Goal: Information Seeking & Learning: Check status

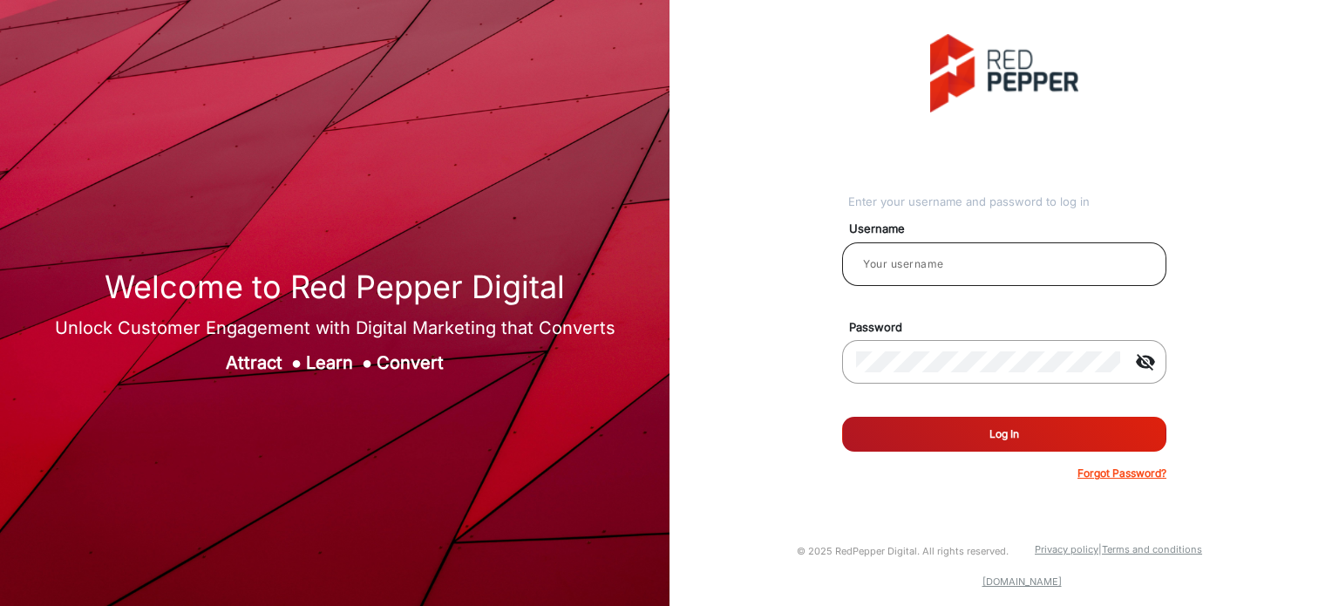
click at [965, 269] on input "email" at bounding box center [1004, 264] width 296 height 21
type input "Rachael"
click at [1071, 433] on button "Log In" at bounding box center [1004, 434] width 324 height 35
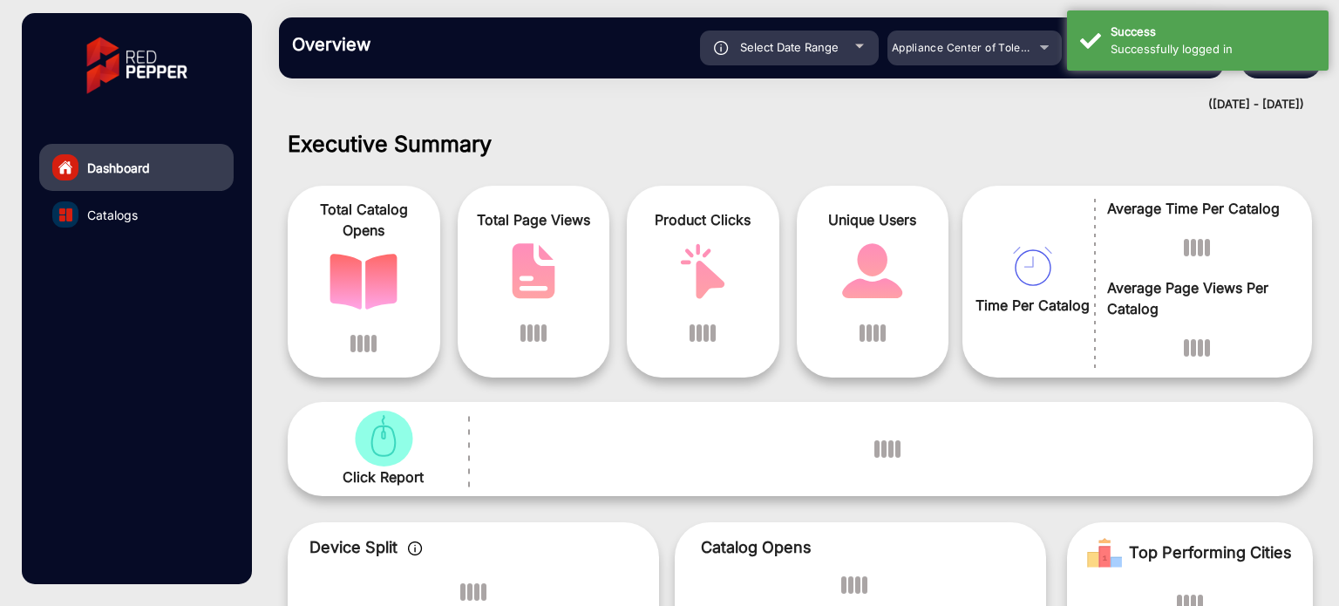
scroll to position [13, 0]
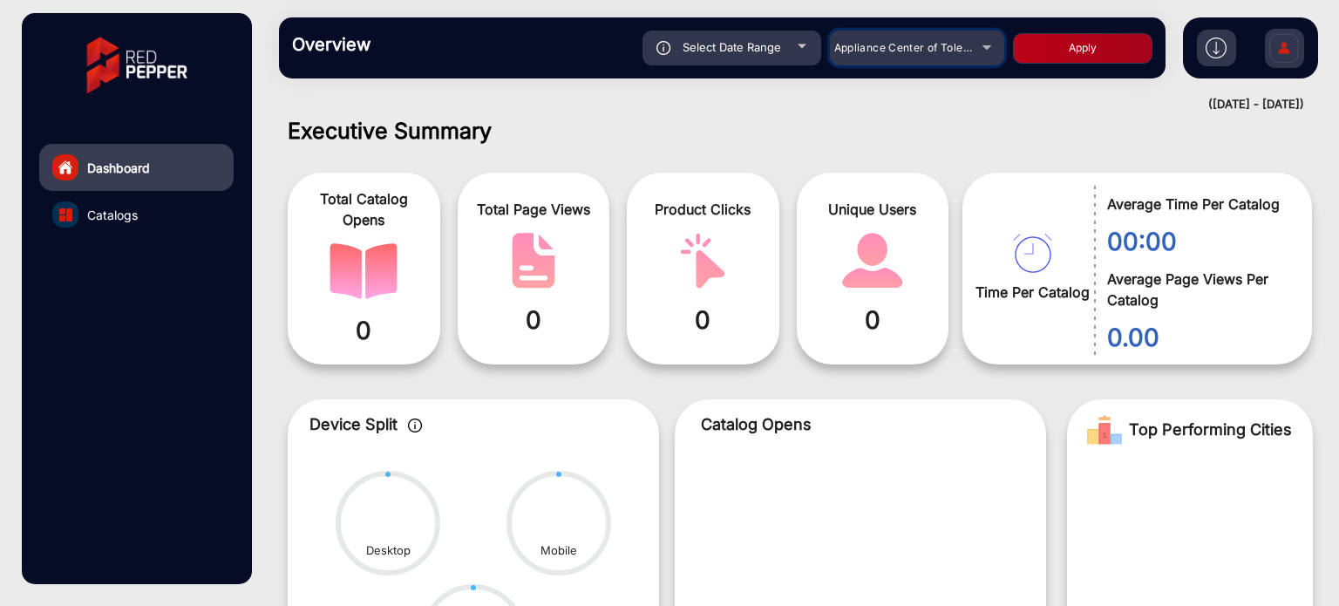
click at [982, 56] on div "Appliance Center of Toledo, Inc." at bounding box center [917, 47] width 174 height 21
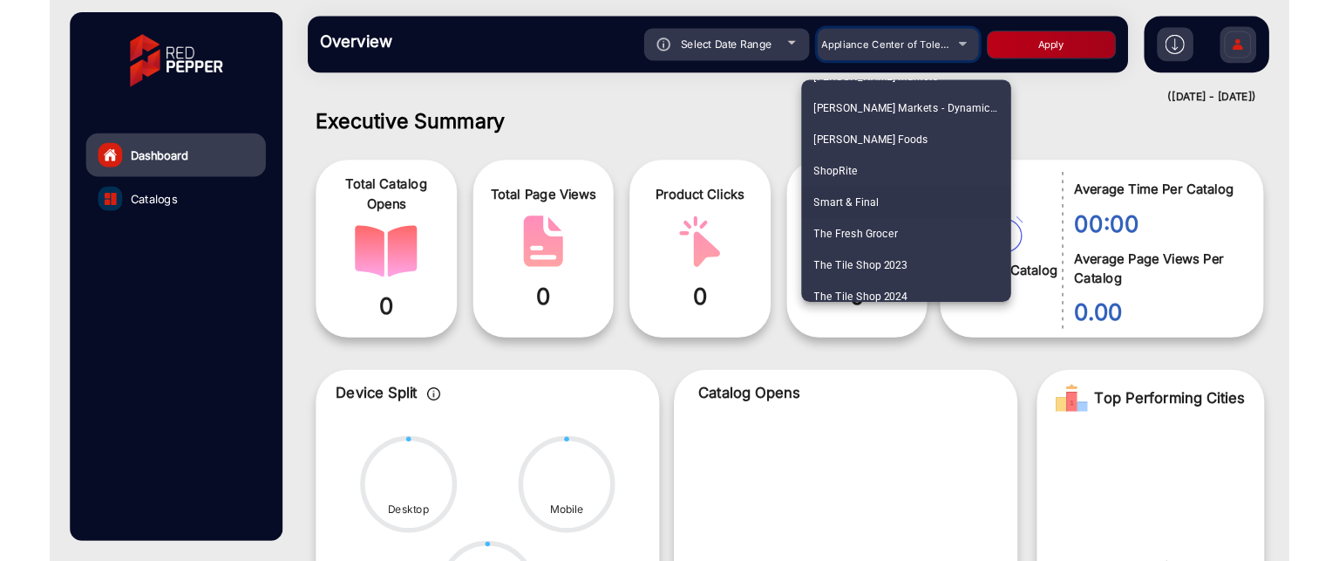
scroll to position [872, 0]
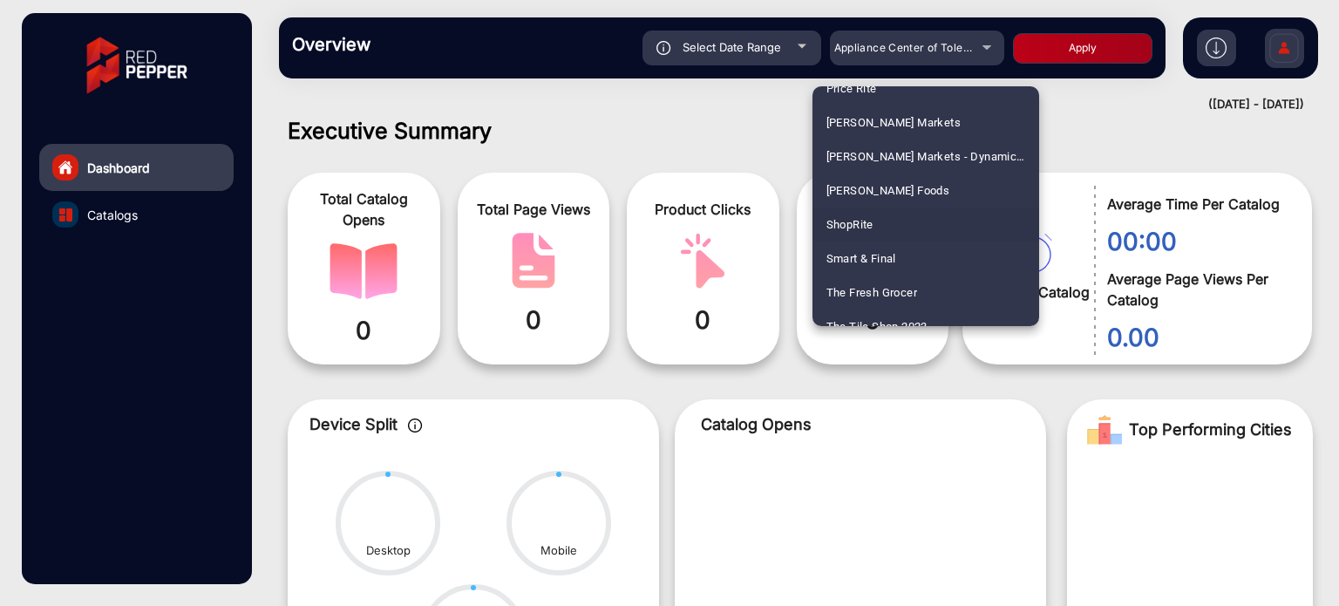
click at [944, 225] on mat-option "ShopRite" at bounding box center [925, 224] width 227 height 34
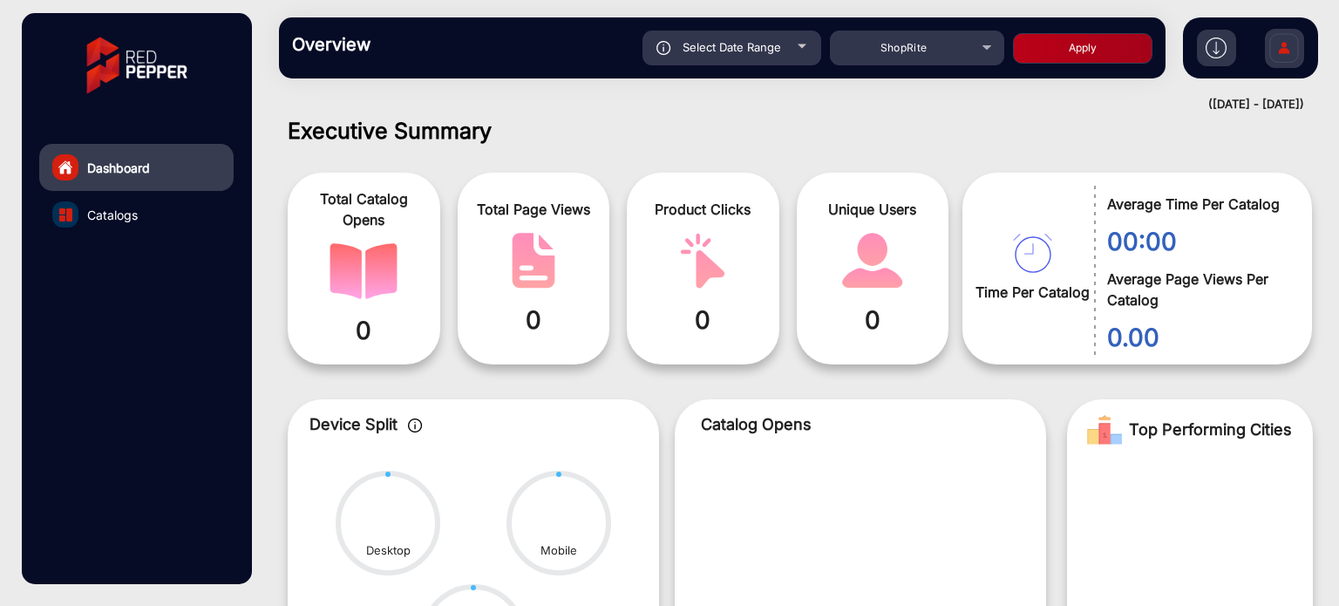
click at [1098, 51] on button "Apply" at bounding box center [1082, 48] width 139 height 31
type input "[DATE]"
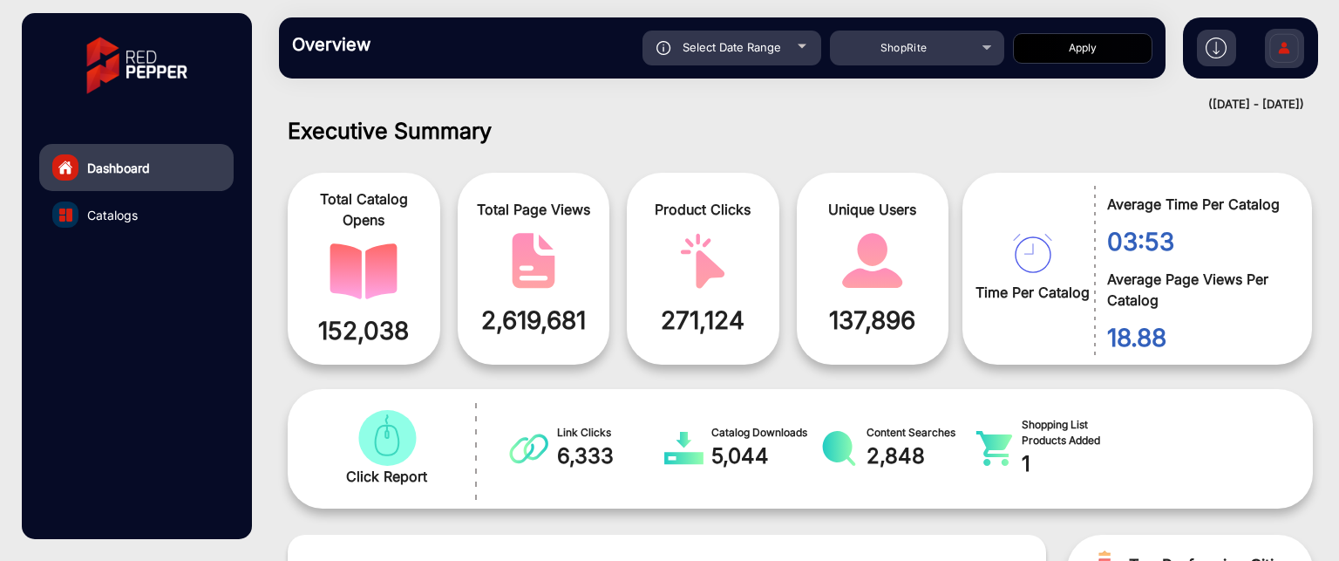
click at [802, 48] on div at bounding box center [802, 46] width 9 height 4
click at [804, 44] on div at bounding box center [802, 46] width 9 height 4
click at [803, 51] on div "Select Date Range" at bounding box center [731, 48] width 179 height 35
type input "[DATE]"
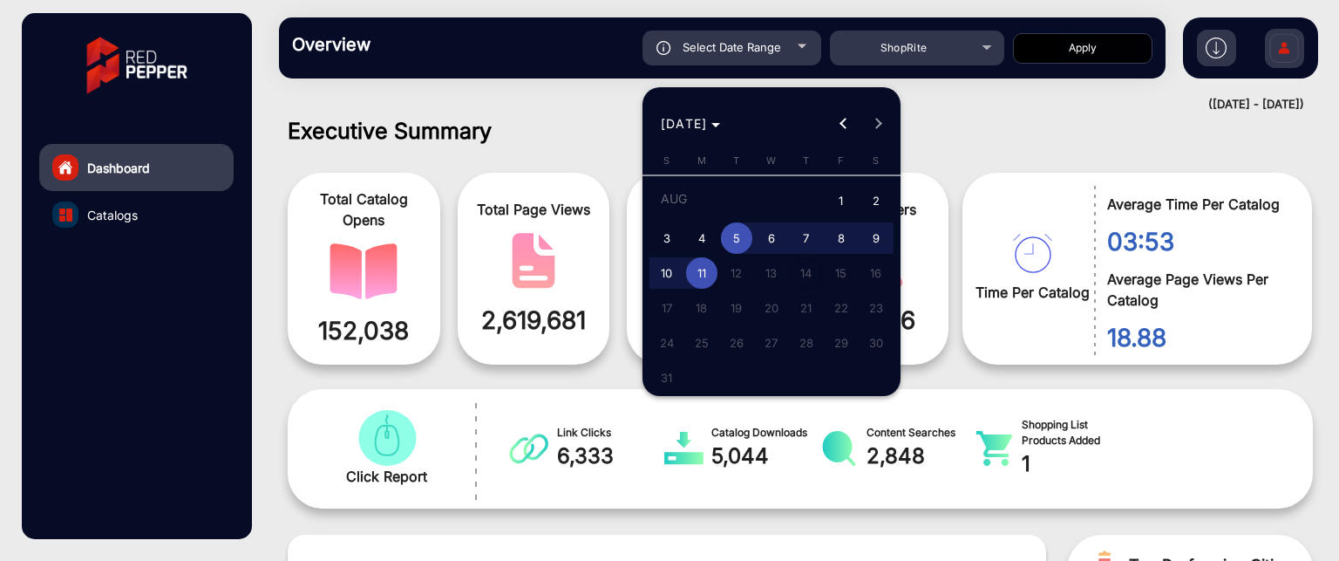
click at [610, 100] on div at bounding box center [669, 280] width 1339 height 561
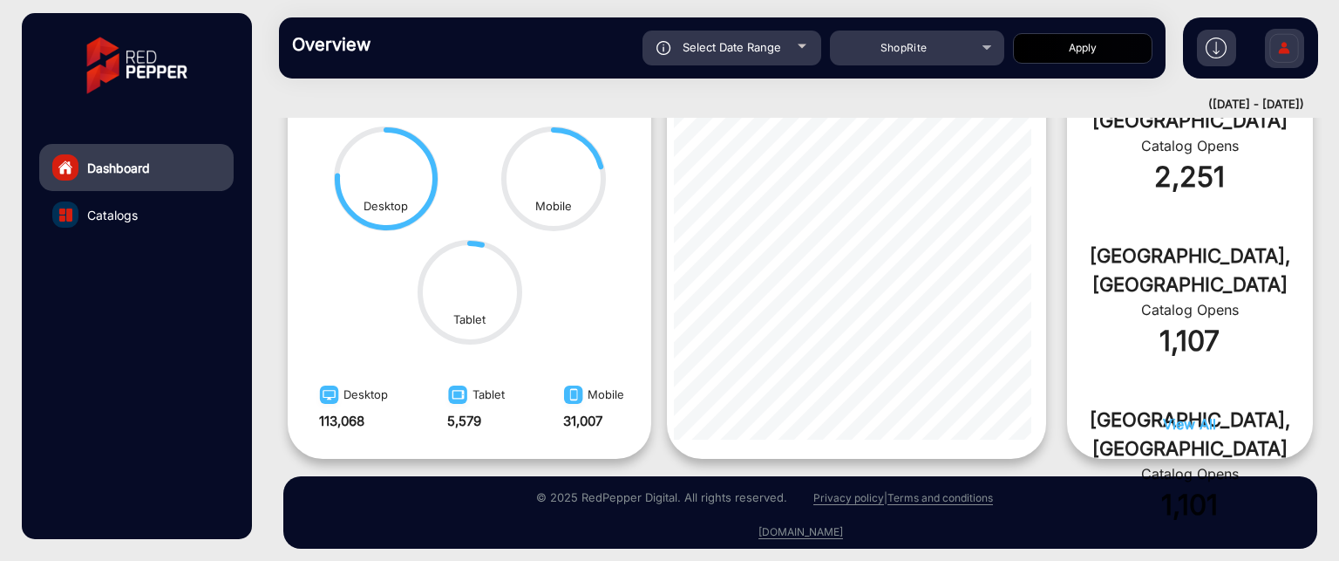
scroll to position [523, 0]
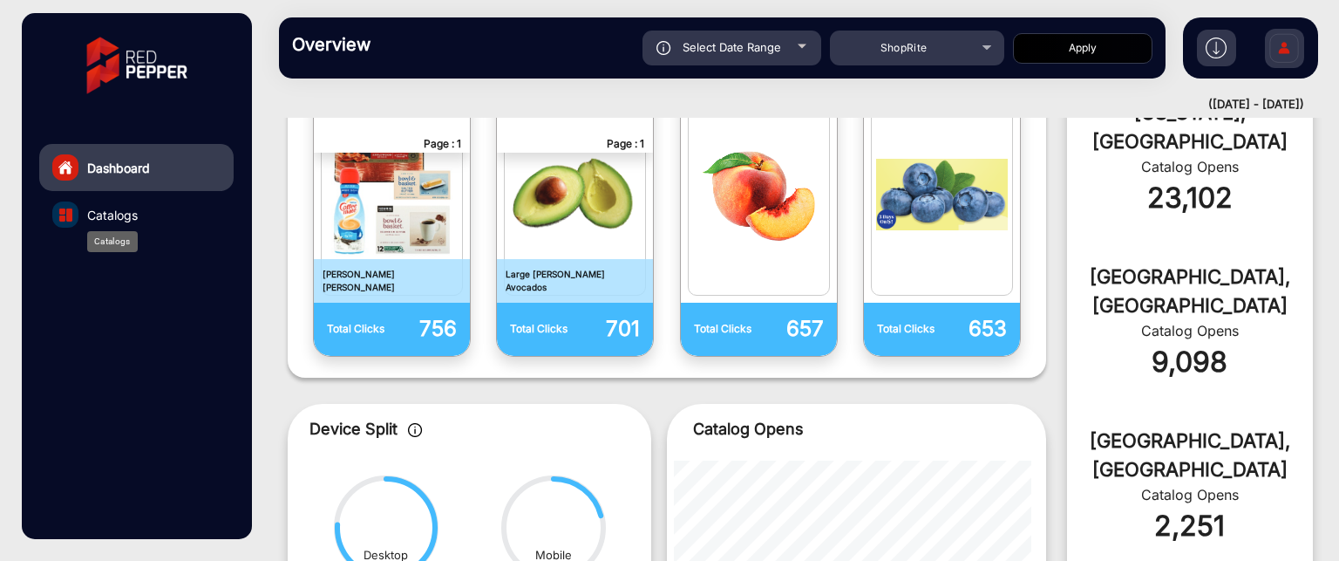
click at [124, 215] on span "Catalogs" at bounding box center [112, 215] width 51 height 18
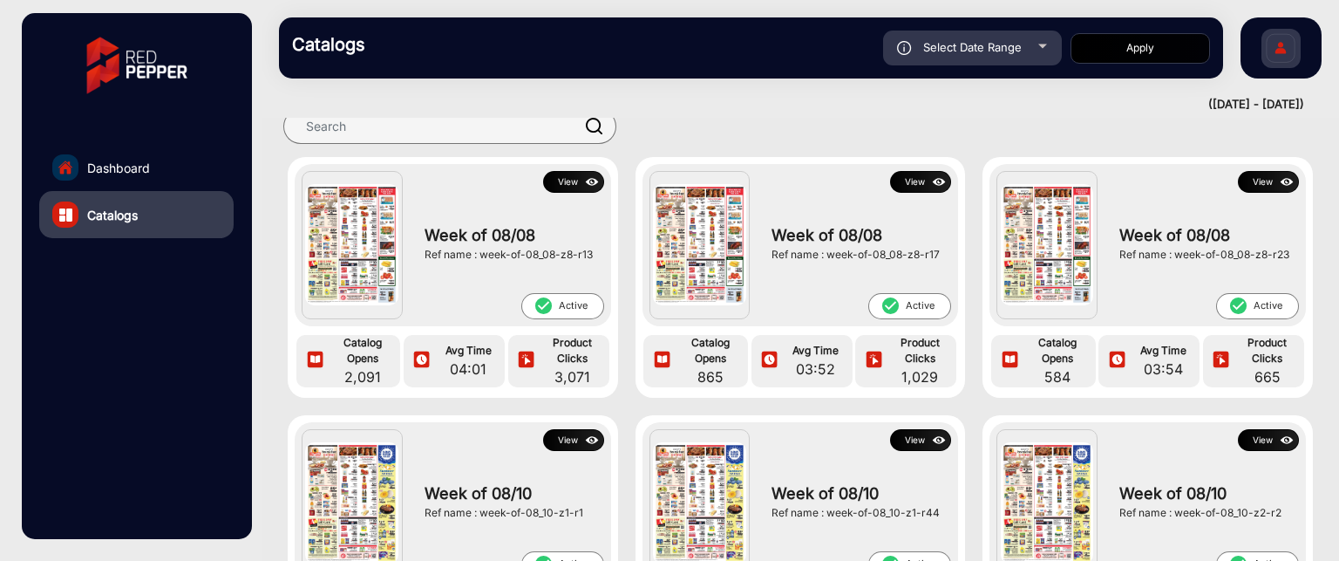
scroll to position [174, 0]
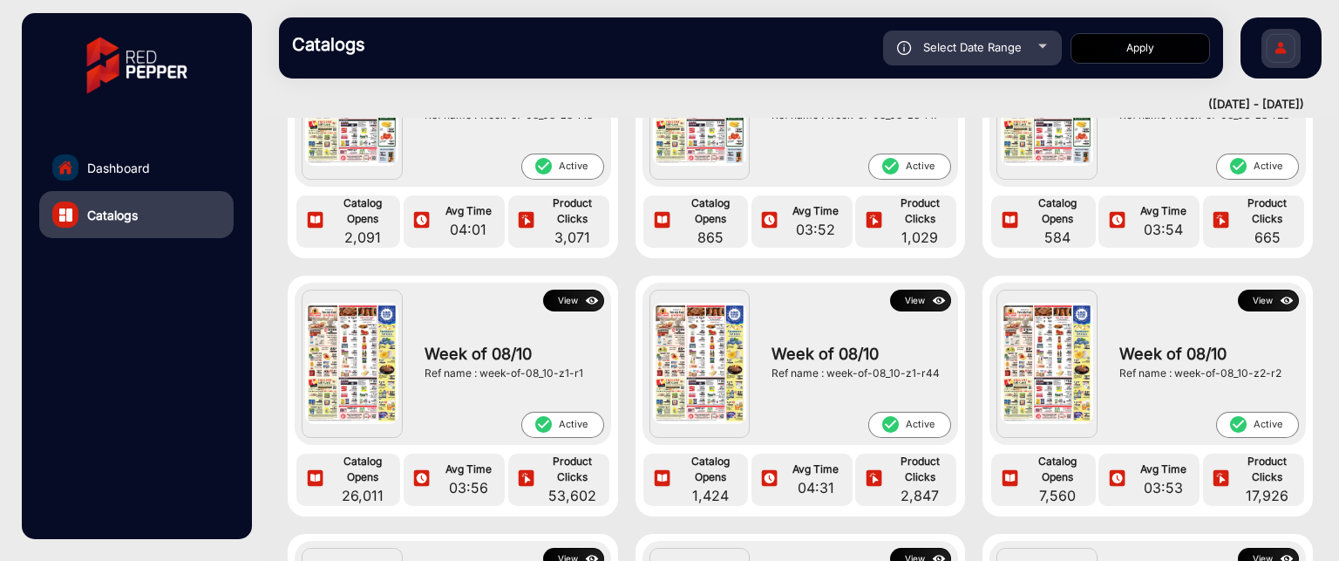
click at [572, 299] on button "View" at bounding box center [573, 300] width 61 height 22
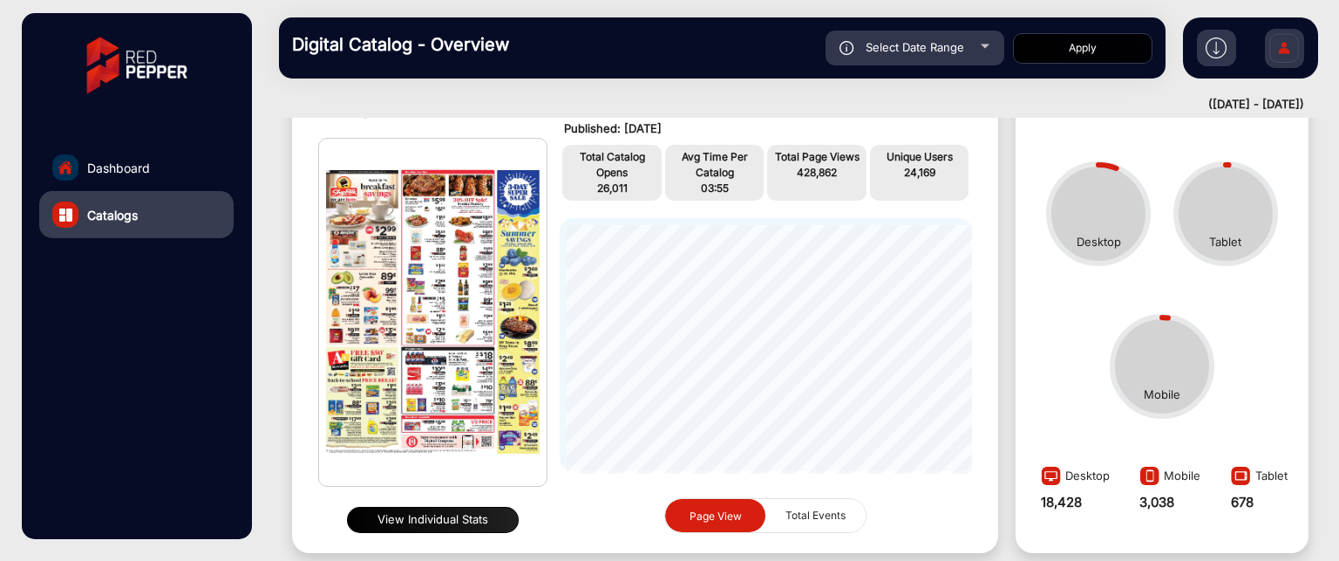
scroll to position [187, 0]
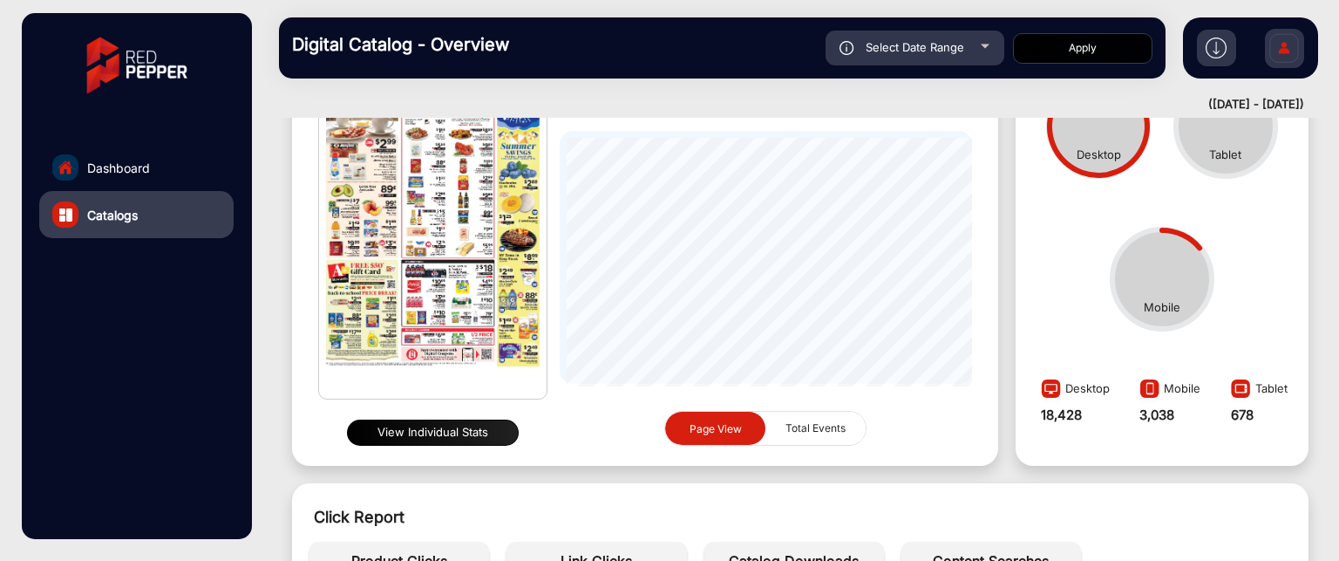
click at [446, 437] on button "View Individual Stats" at bounding box center [433, 432] width 172 height 26
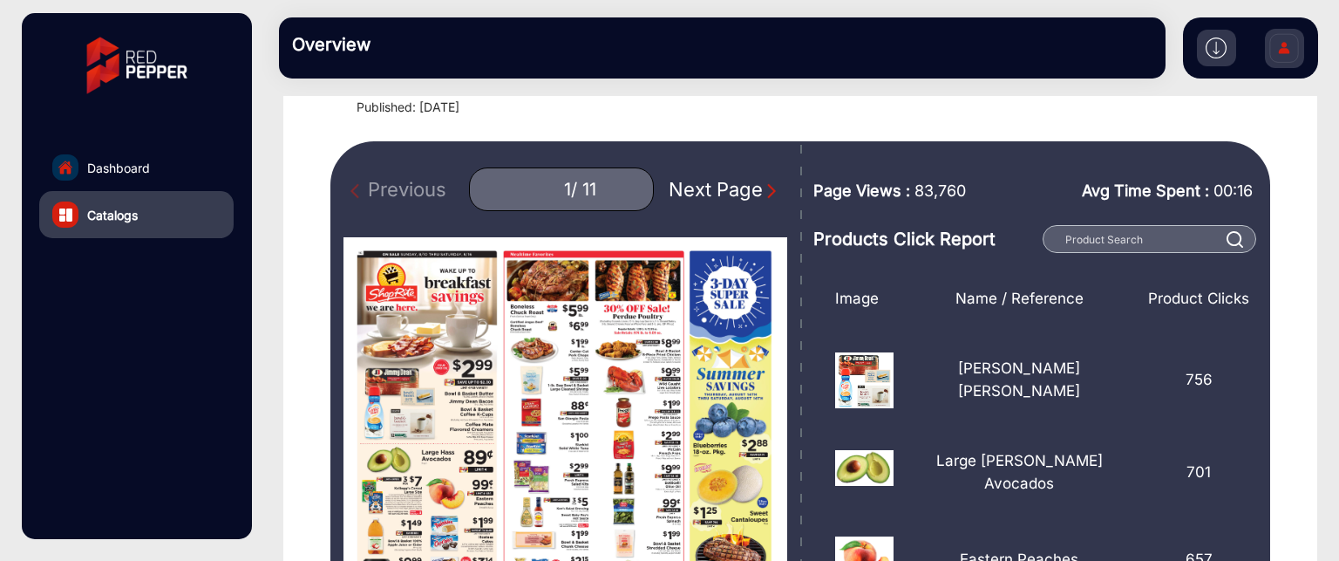
scroll to position [100, 0]
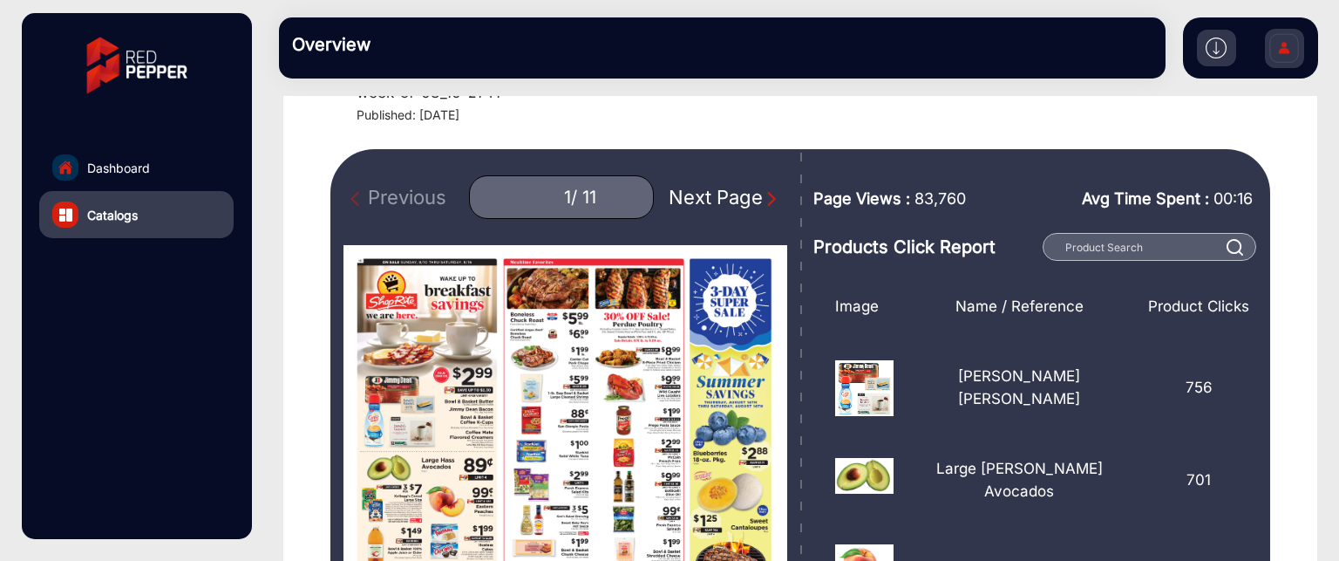
click at [749, 207] on div "Next Page" at bounding box center [725, 197] width 112 height 29
type input "2"
